Goal: Navigation & Orientation: Find specific page/section

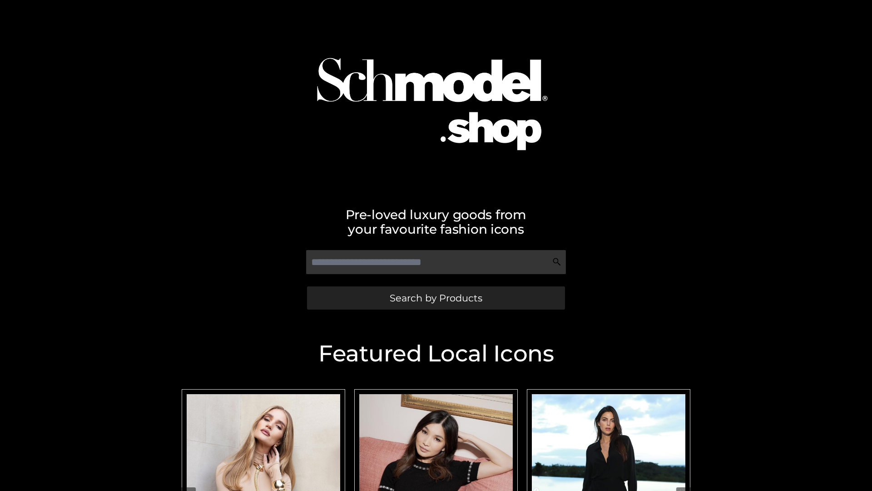
click at [436, 298] on span "Search by Products" at bounding box center [436, 298] width 93 height 10
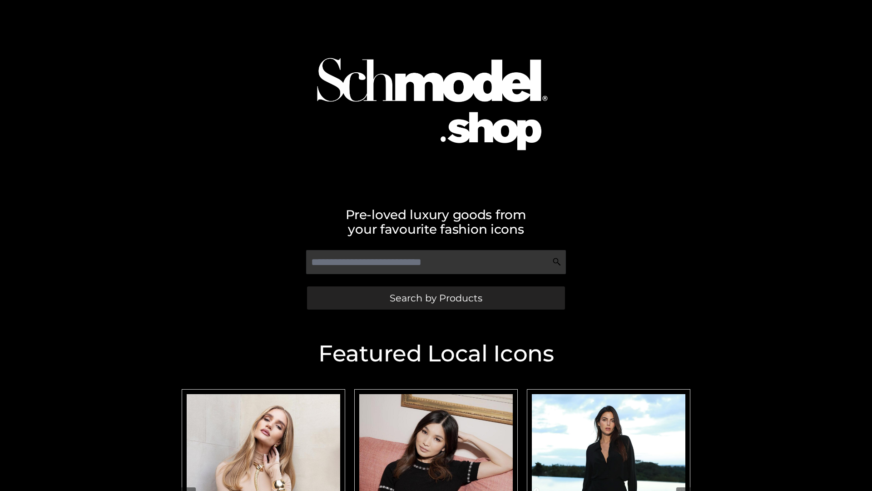
click at [436, 298] on span "Search by Products" at bounding box center [436, 298] width 93 height 10
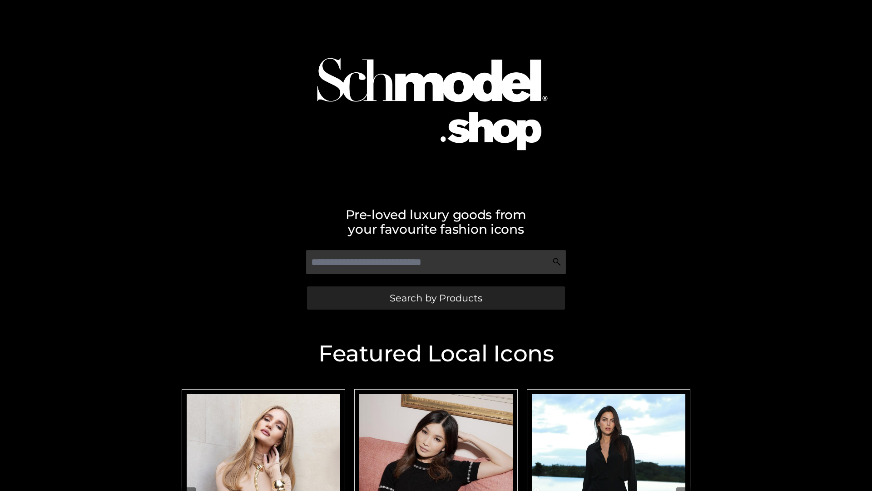
click at [436, 298] on span "Search by Products" at bounding box center [436, 298] width 93 height 10
